Goal: Transaction & Acquisition: Purchase product/service

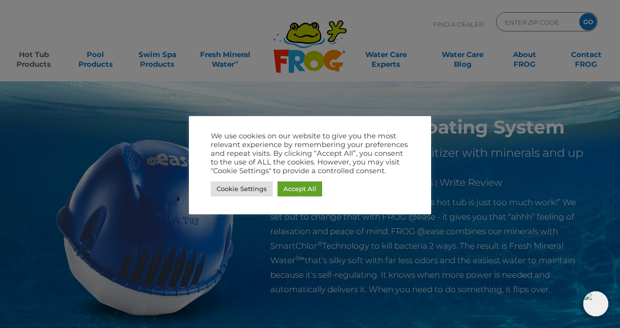
click at [99, 54] on div at bounding box center [310, 164] width 620 height 328
click at [297, 189] on link "Accept All" at bounding box center [299, 189] width 45 height 15
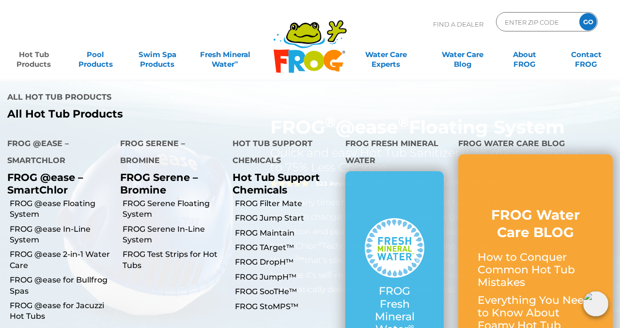
click at [32, 53] on link "Hot Tub Products" at bounding box center [34, 54] width 48 height 19
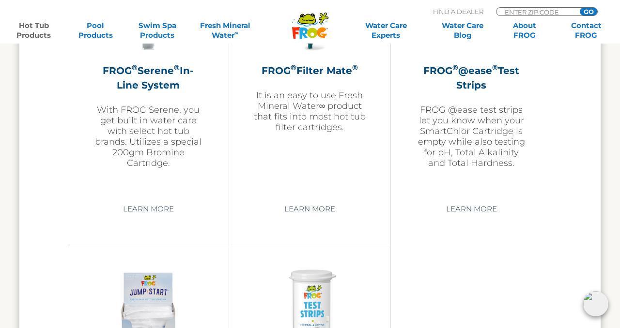
scroll to position [2060, 0]
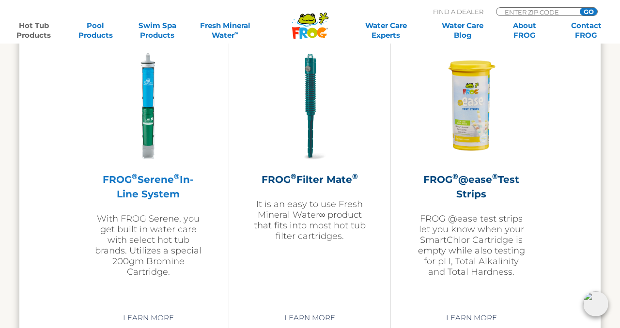
click at [137, 182] on h2 "FROG ® Serene ® In-Line System" at bounding box center [148, 186] width 112 height 29
